Goal: Check status: Check status

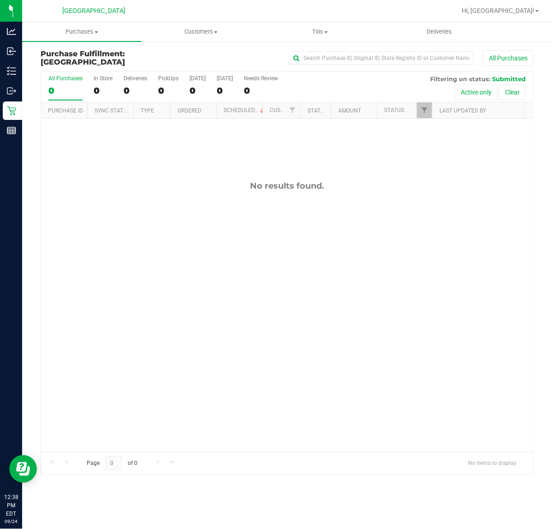
drag, startPoint x: 210, startPoint y: 212, endPoint x: 211, endPoint y: 206, distance: 6.0
click at [211, 211] on div "No results found." at bounding box center [287, 315] width 492 height 395
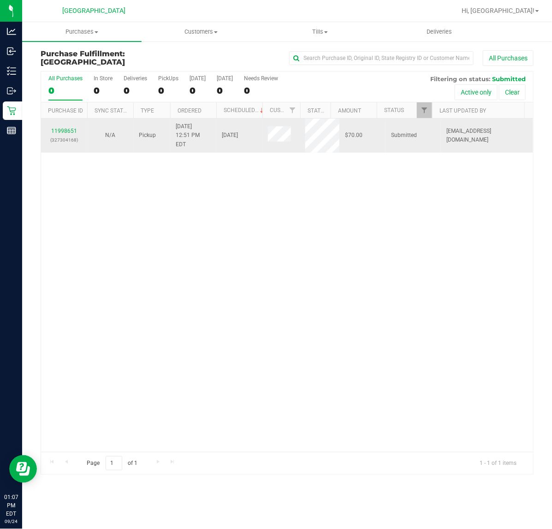
click at [67, 121] on td "11998651 (327304168)" at bounding box center [64, 135] width 46 height 34
click at [65, 128] on link "11998651" at bounding box center [64, 131] width 26 height 6
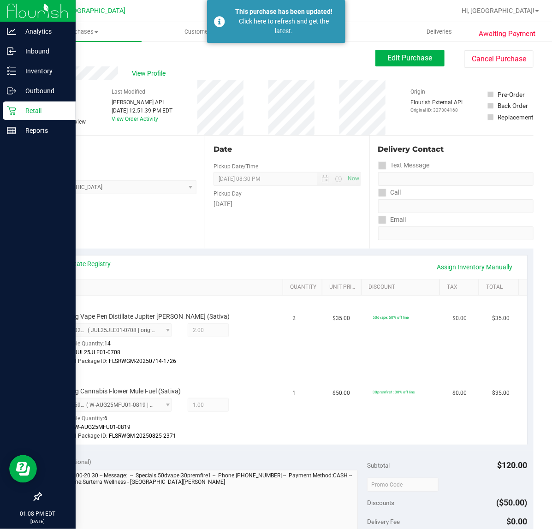
click at [11, 114] on icon at bounding box center [11, 110] width 9 height 9
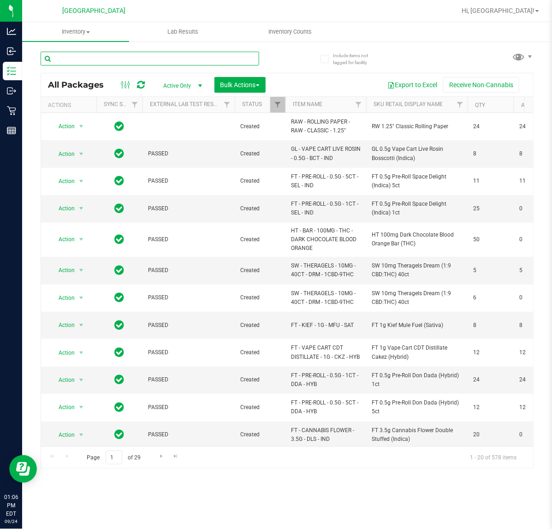
click at [136, 60] on input "text" at bounding box center [150, 59] width 218 height 14
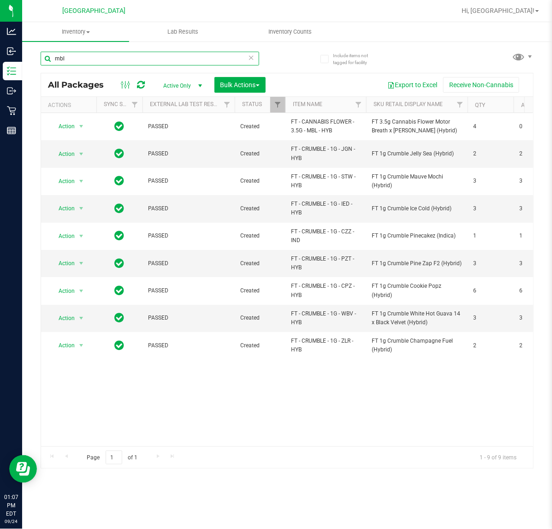
click at [119, 61] on input "mbl" at bounding box center [150, 59] width 218 height 14
click at [118, 61] on input "mbl" at bounding box center [150, 59] width 218 height 14
click at [118, 65] on div "mbl" at bounding box center [150, 62] width 218 height 21
type input "m"
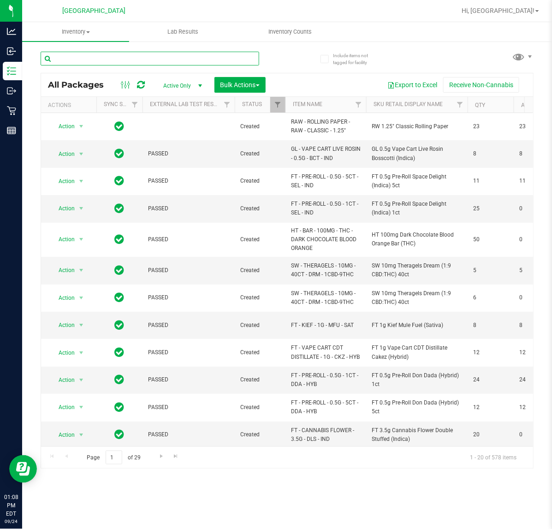
click at [147, 55] on input "text" at bounding box center [150, 59] width 218 height 14
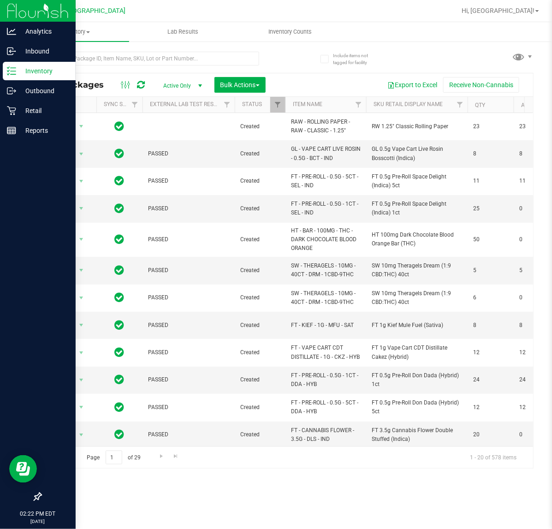
click at [34, 415] on div at bounding box center [38, 314] width 76 height 347
